Goal: Find specific page/section: Find specific page/section

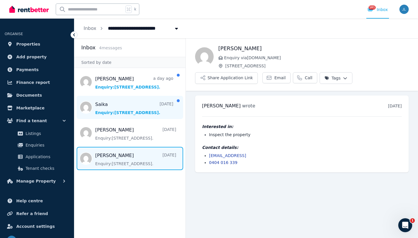
click at [140, 111] on span "Message list" at bounding box center [129, 107] width 111 height 23
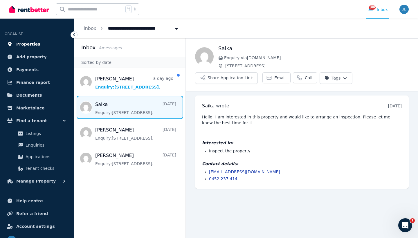
click at [46, 48] on link "Properties" at bounding box center [37, 44] width 65 height 12
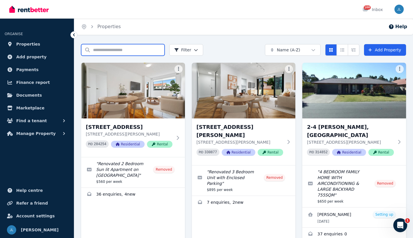
click at [106, 51] on input "Search properties" at bounding box center [123, 50] width 84 height 12
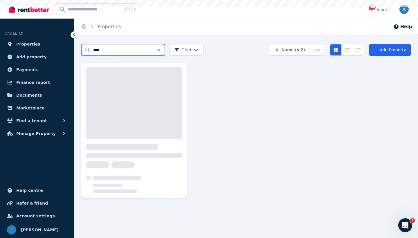
type input "****"
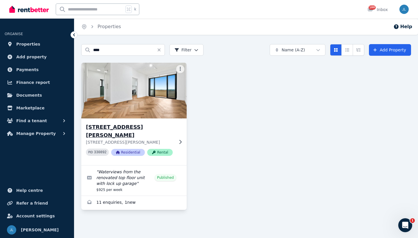
click at [180, 139] on icon at bounding box center [180, 141] width 6 height 5
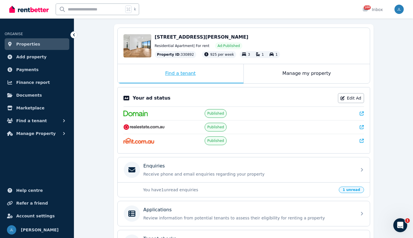
scroll to position [96, 0]
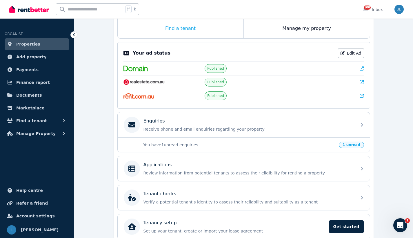
click at [47, 45] on link "Properties" at bounding box center [37, 44] width 65 height 12
